Goal: Task Accomplishment & Management: Manage account settings

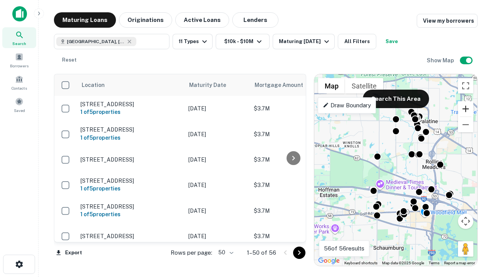
click at [466, 109] on button "Zoom in" at bounding box center [465, 108] width 15 height 15
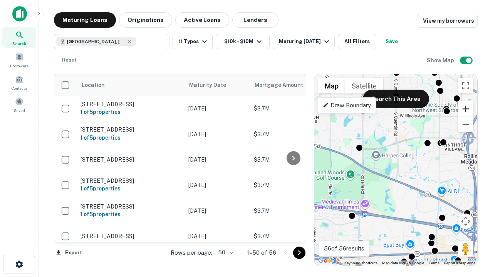
click at [466, 109] on button "Zoom in" at bounding box center [465, 108] width 15 height 15
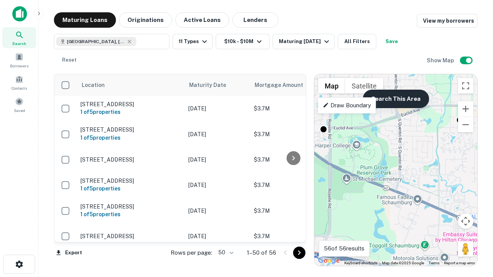
click at [395, 99] on button "Search This Area" at bounding box center [396, 99] width 66 height 18
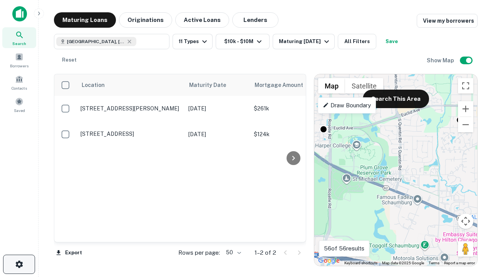
click at [19, 265] on icon "button" at bounding box center [19, 264] width 9 height 9
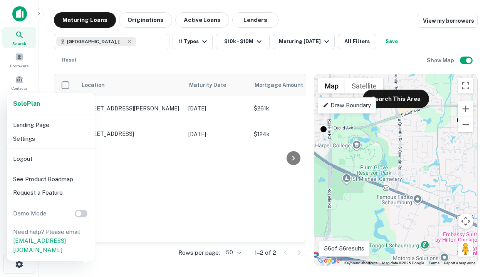
click at [51, 159] on li "Logout" at bounding box center [51, 159] width 82 height 14
